Goal: Navigation & Orientation: Find specific page/section

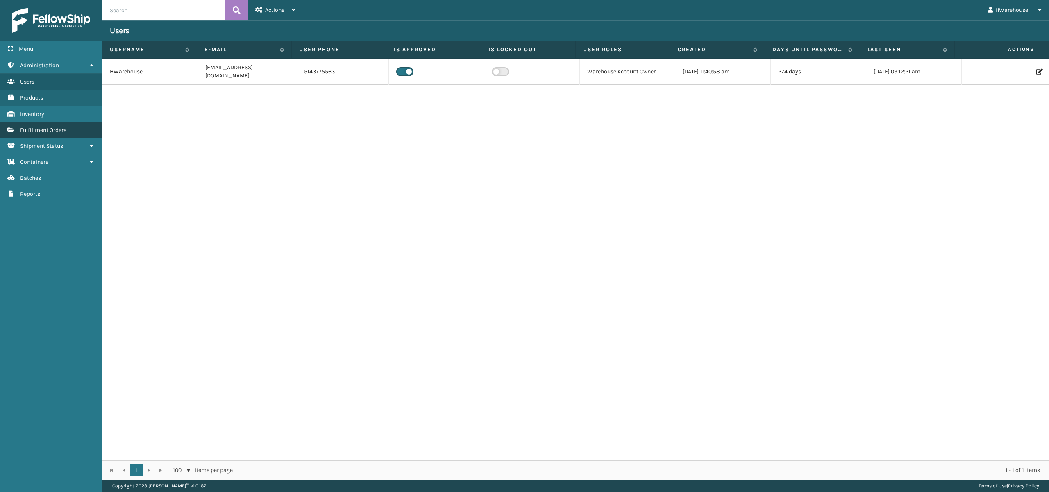
click at [51, 130] on span "Fulfillment Orders" at bounding box center [43, 130] width 46 height 7
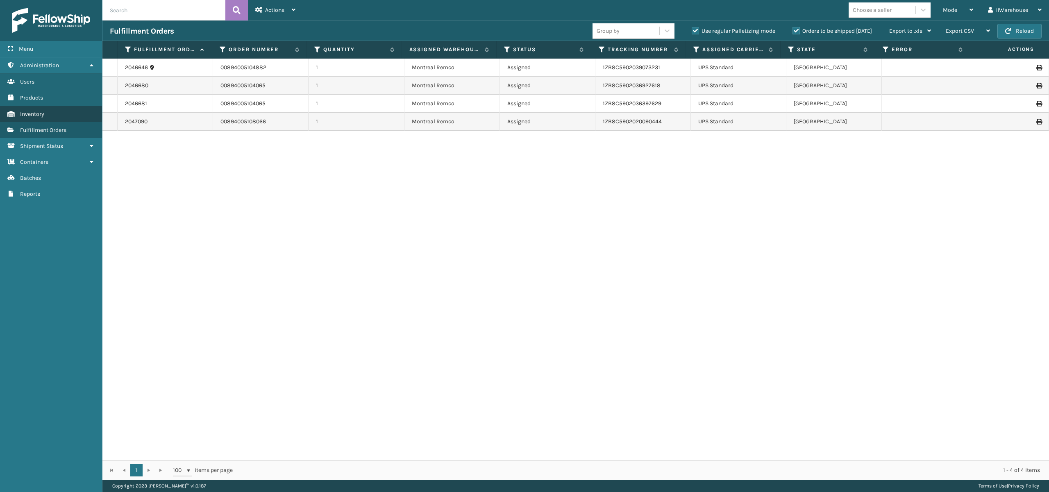
click at [32, 113] on span "Inventory" at bounding box center [32, 114] width 24 height 7
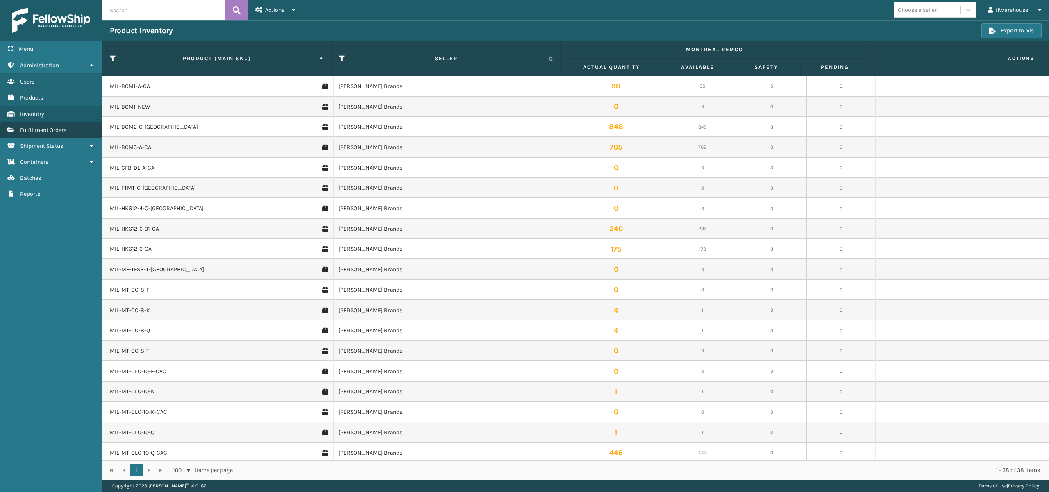
click at [50, 131] on span "Fulfillment Orders" at bounding box center [43, 130] width 46 height 7
